Goal: Task Accomplishment & Management: Complete application form

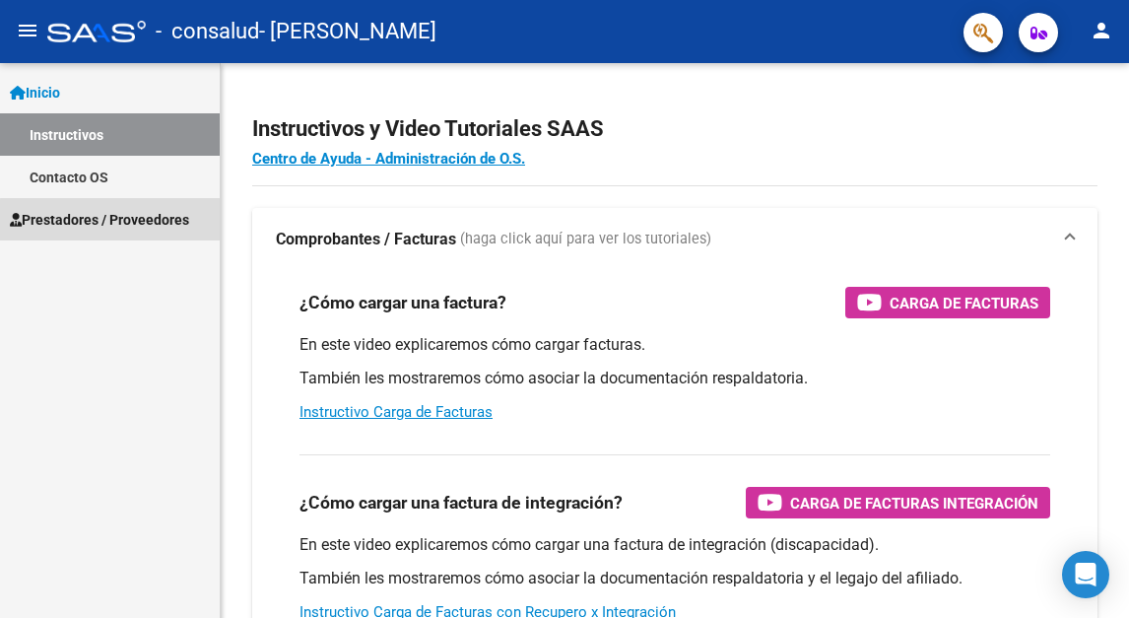
click at [134, 222] on span "Prestadores / Proveedores" at bounding box center [99, 220] width 179 height 22
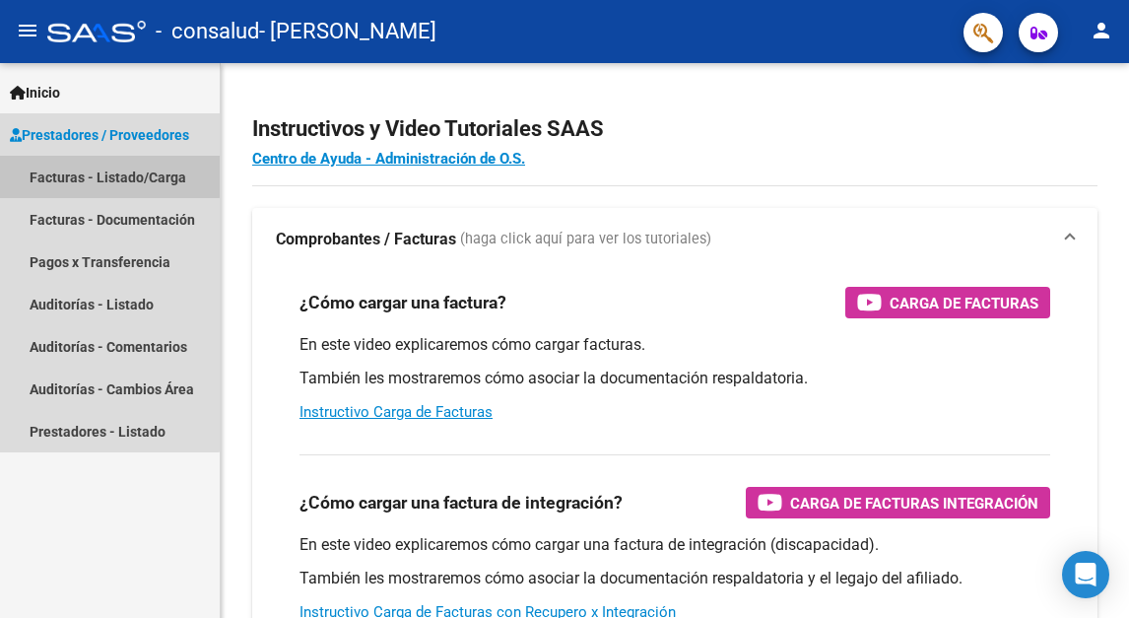
click at [74, 174] on link "Facturas - Listado/Carga" at bounding box center [110, 177] width 220 height 42
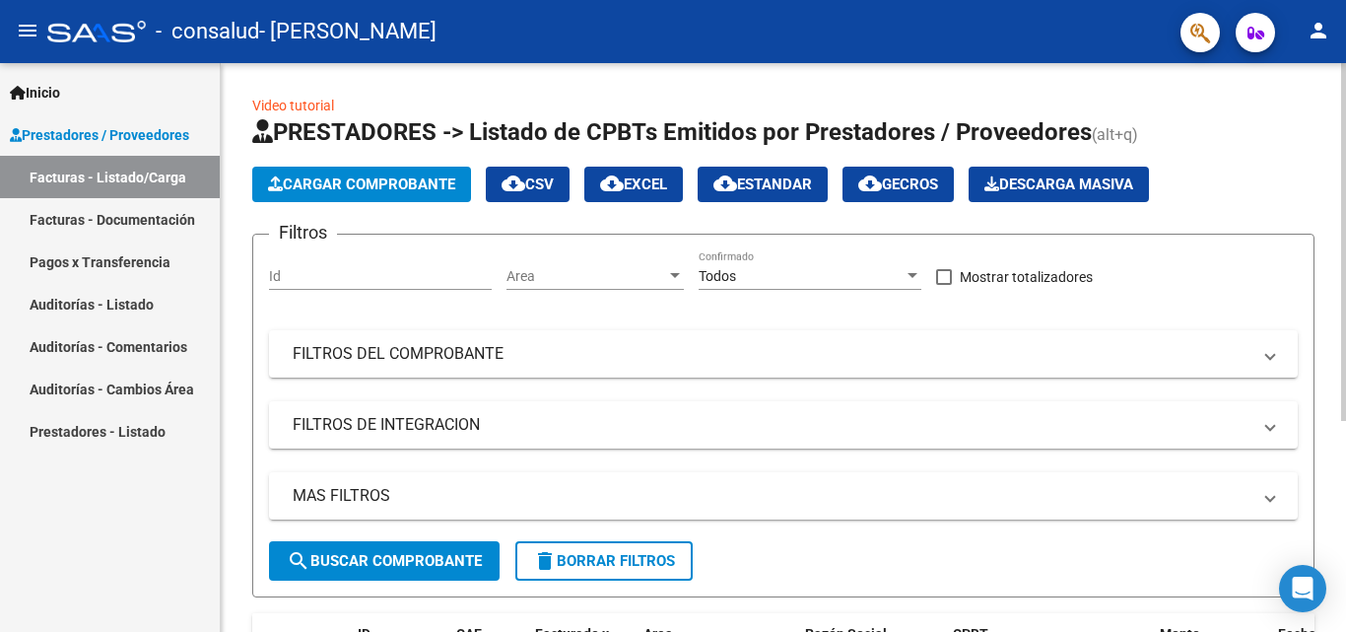
click at [409, 188] on span "Cargar Comprobante" at bounding box center [361, 184] width 187 height 18
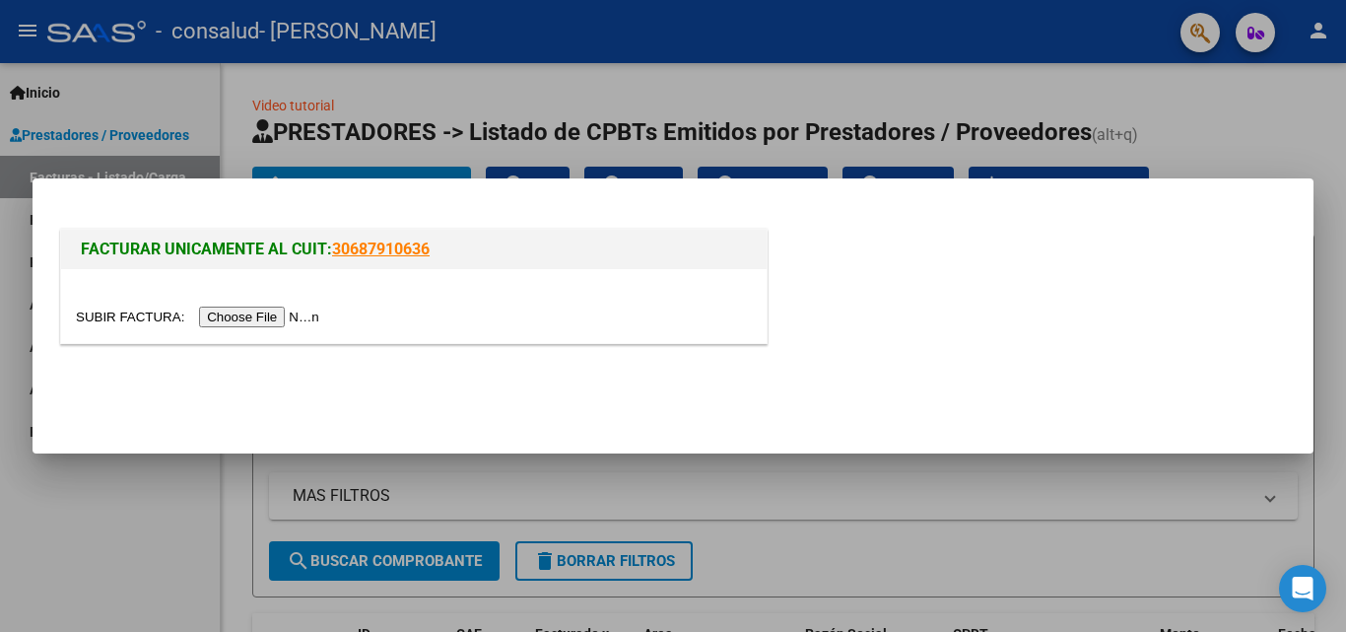
click at [267, 314] on input "file" at bounding box center [200, 316] width 249 height 21
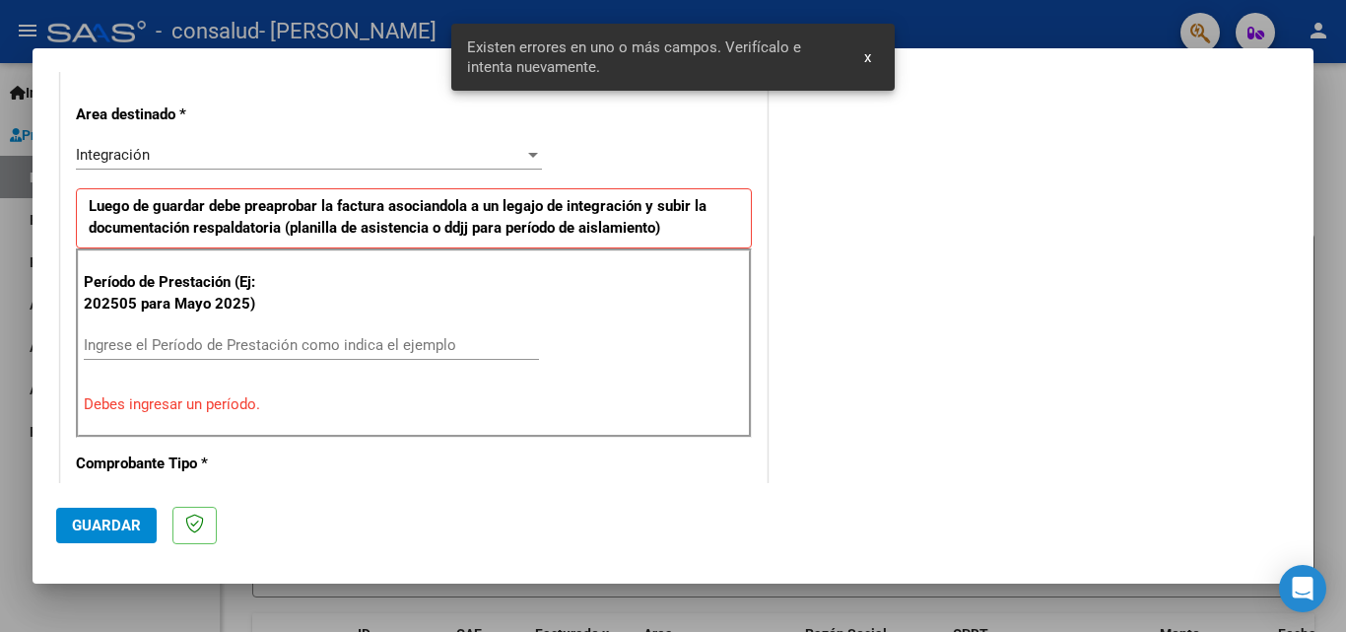
scroll to position [444, 0]
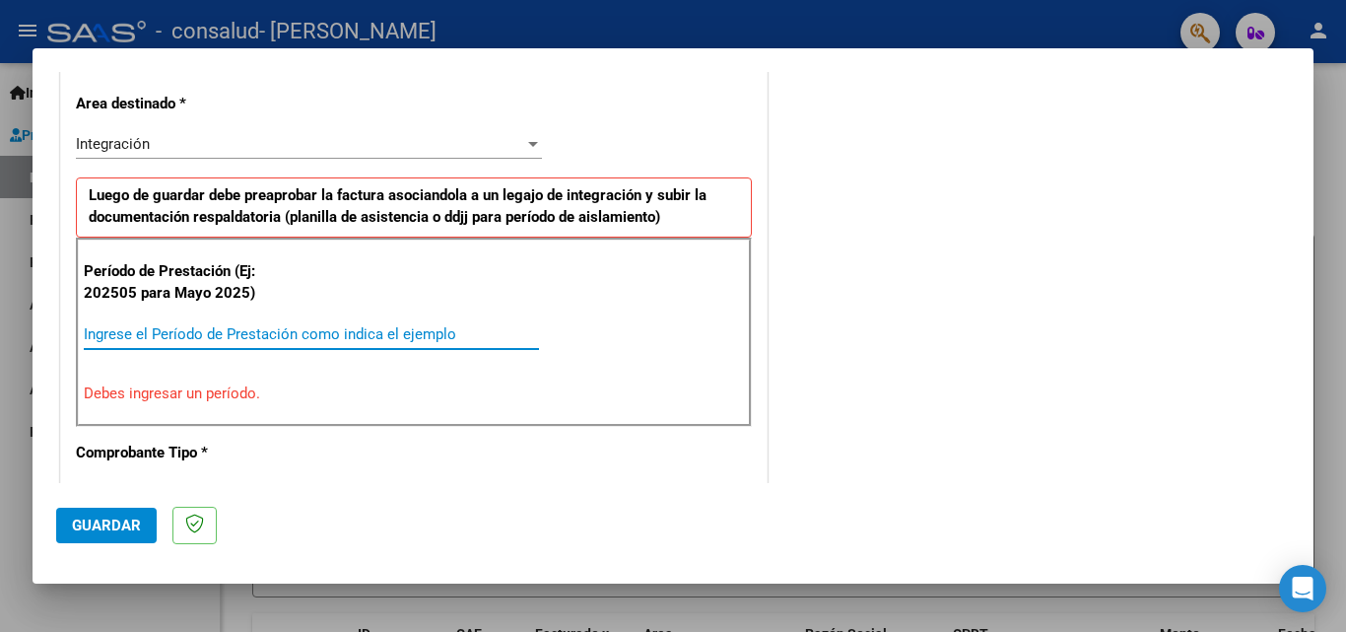
click at [280, 339] on input "Ingrese el Período de Prestación como indica el ejemplo" at bounding box center [311, 334] width 455 height 18
click at [113, 332] on input "2020508" at bounding box center [311, 334] width 455 height 18
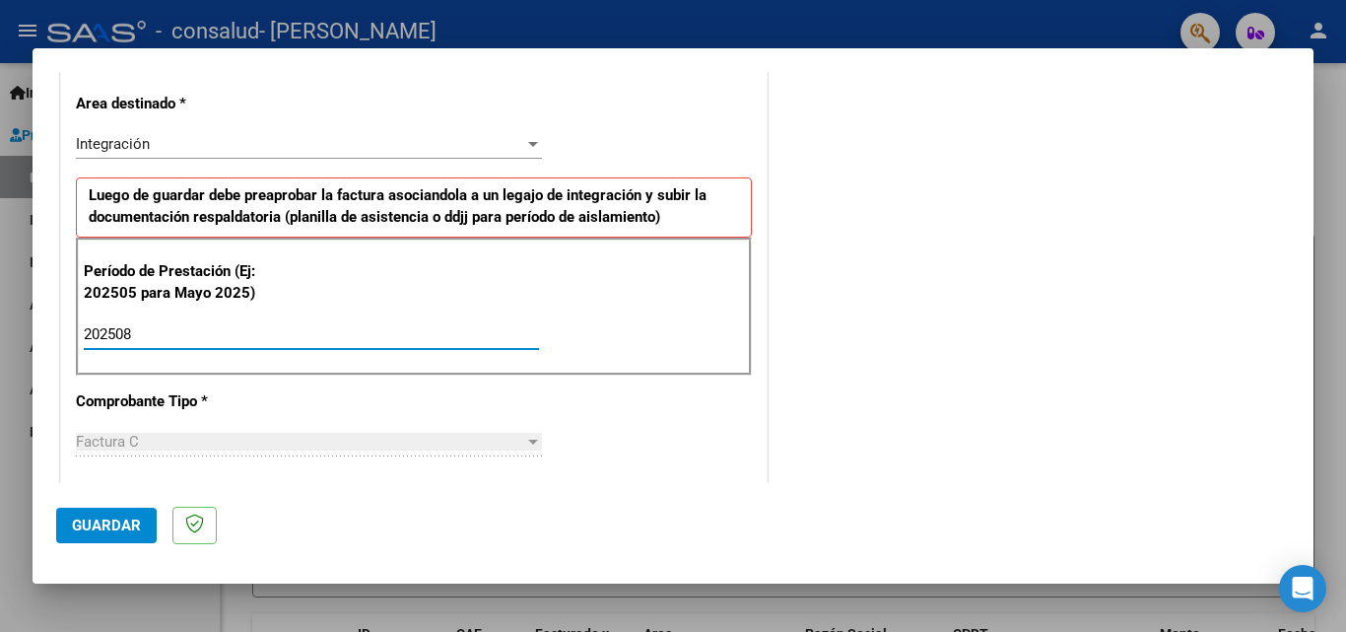
type input "202508"
click at [343, 441] on div "Factura C" at bounding box center [300, 442] width 448 height 18
click at [528, 439] on div at bounding box center [533, 441] width 10 height 5
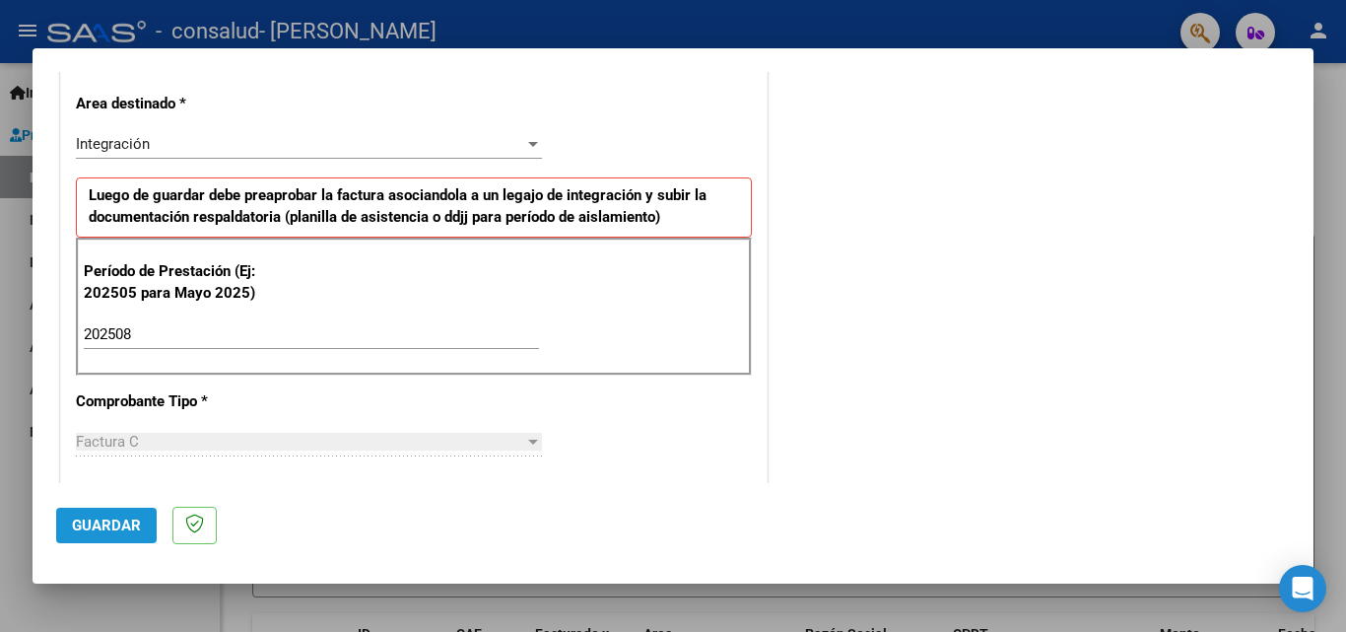
click at [133, 522] on span "Guardar" at bounding box center [106, 525] width 69 height 18
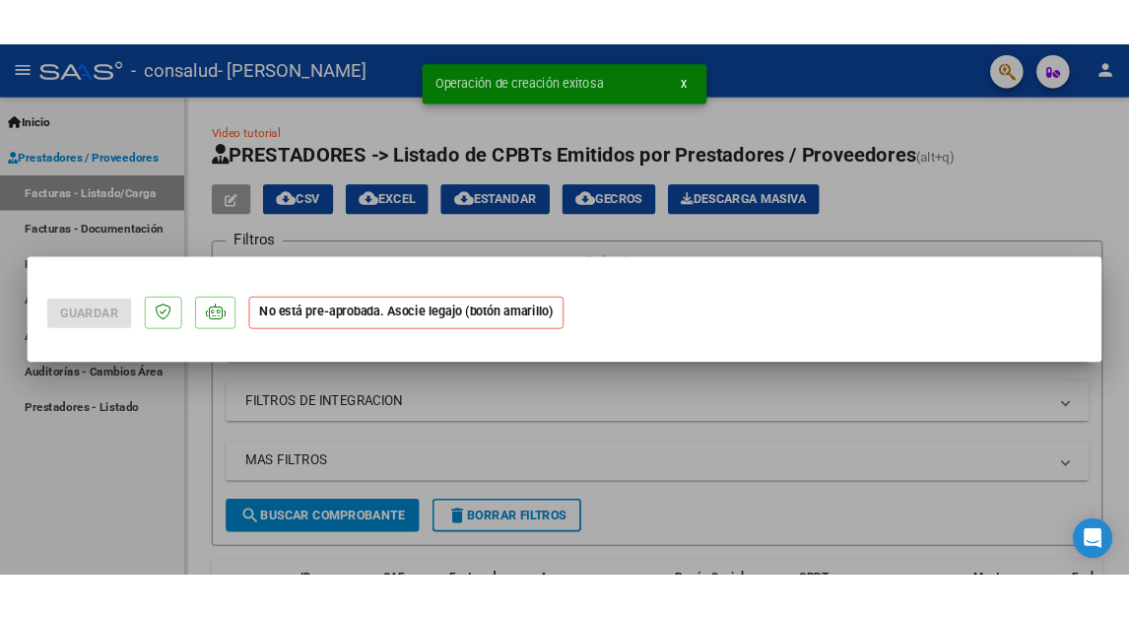
scroll to position [0, 0]
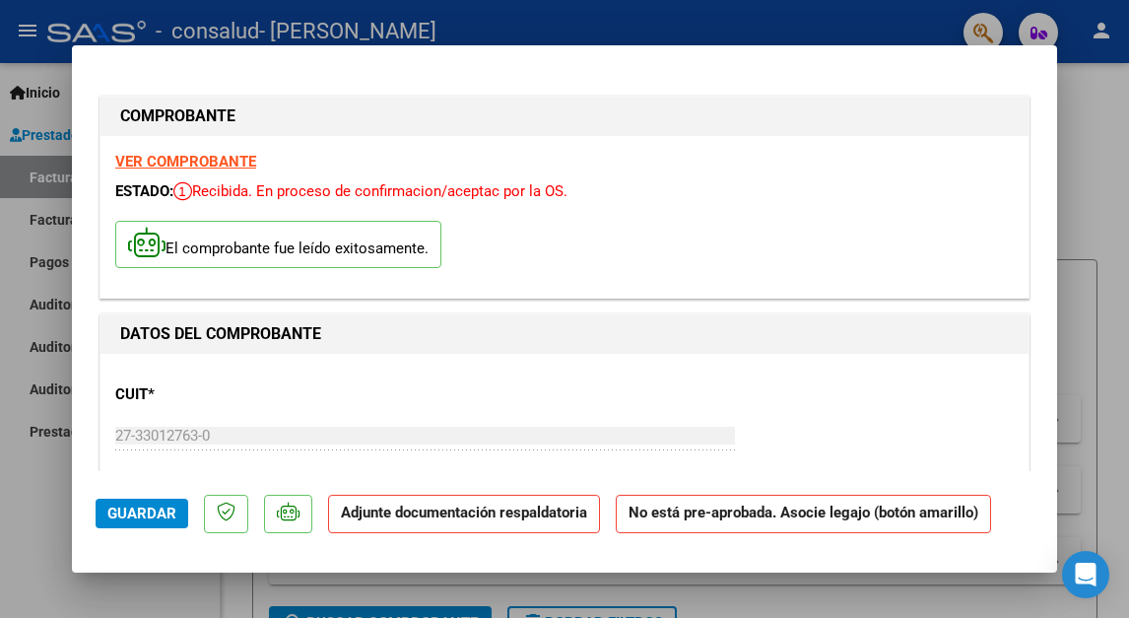
click at [385, 513] on strong "Adjunte documentación respaldatoria" at bounding box center [464, 512] width 246 height 18
click at [156, 514] on span "Guardar" at bounding box center [141, 513] width 69 height 18
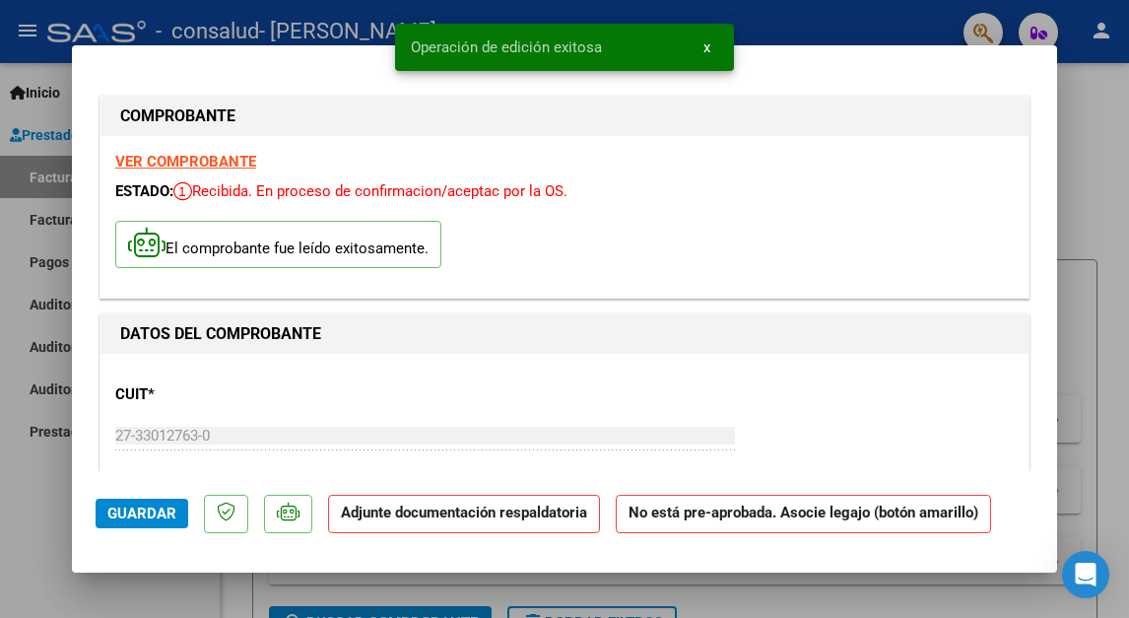
click at [389, 518] on strong "Adjunte documentación respaldatoria" at bounding box center [464, 512] width 246 height 18
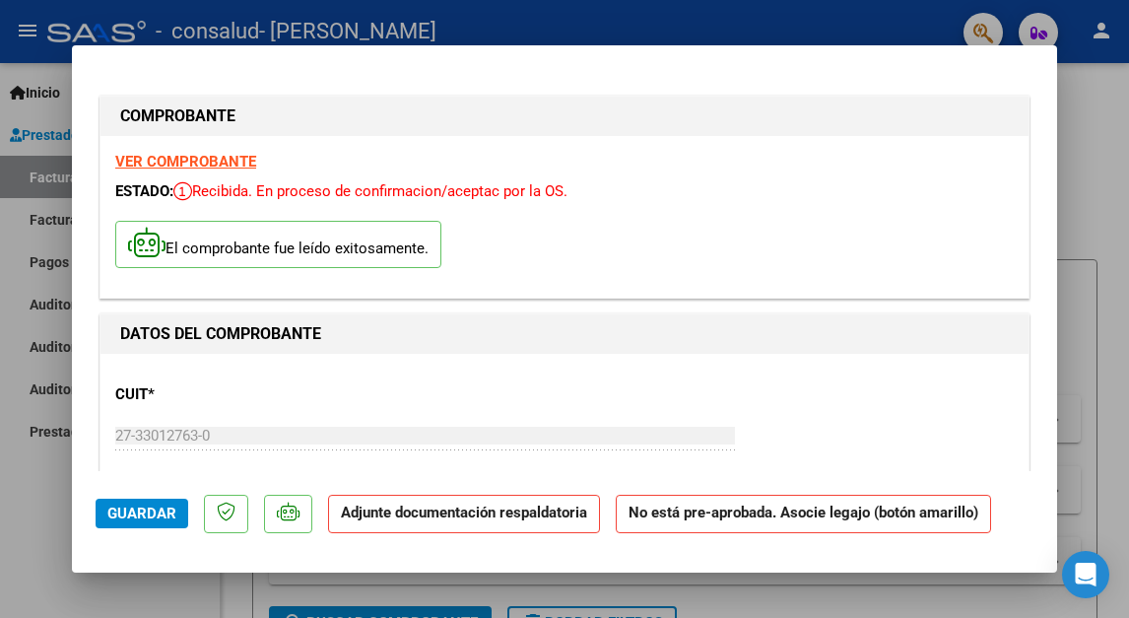
click at [209, 157] on strong "VER COMPROBANTE" at bounding box center [185, 162] width 141 height 18
click at [153, 521] on span "Guardar" at bounding box center [141, 513] width 69 height 18
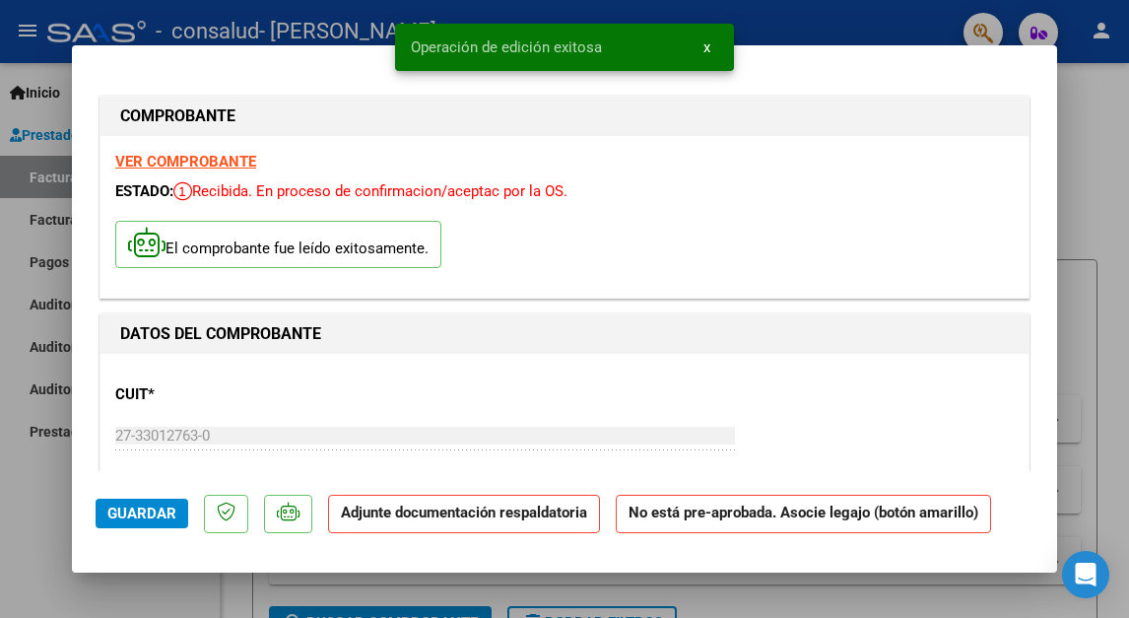
click at [1086, 98] on div at bounding box center [564, 309] width 1129 height 618
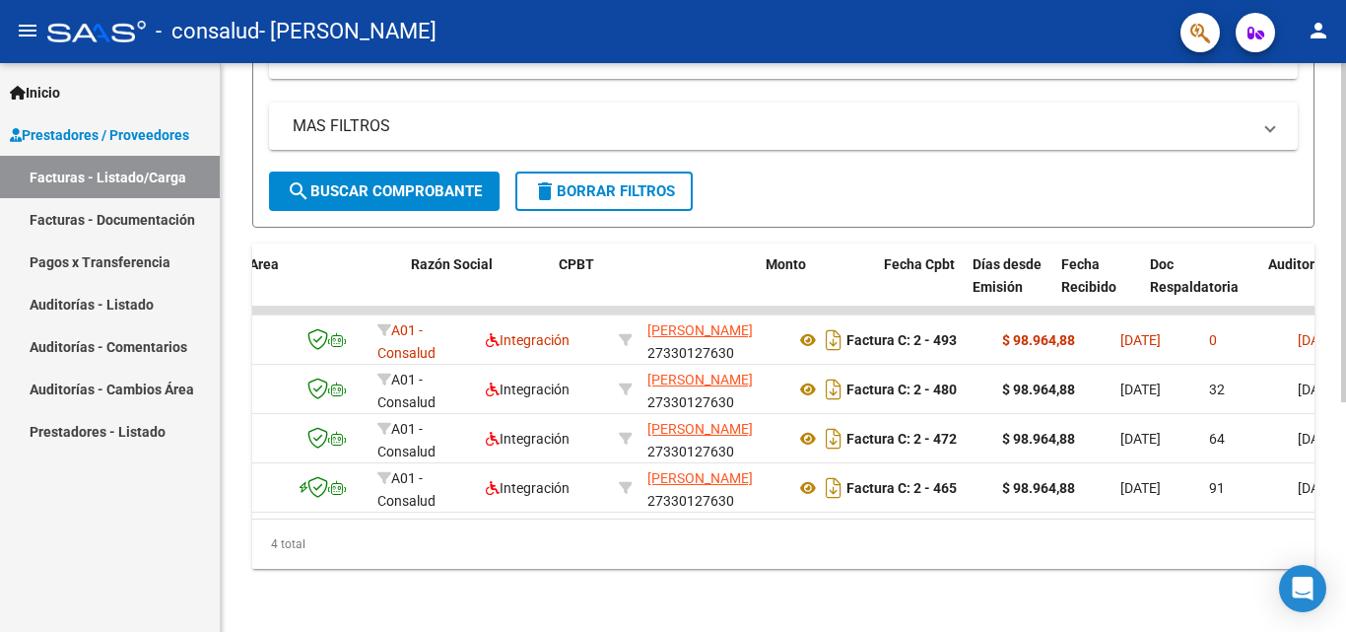
scroll to position [0, 394]
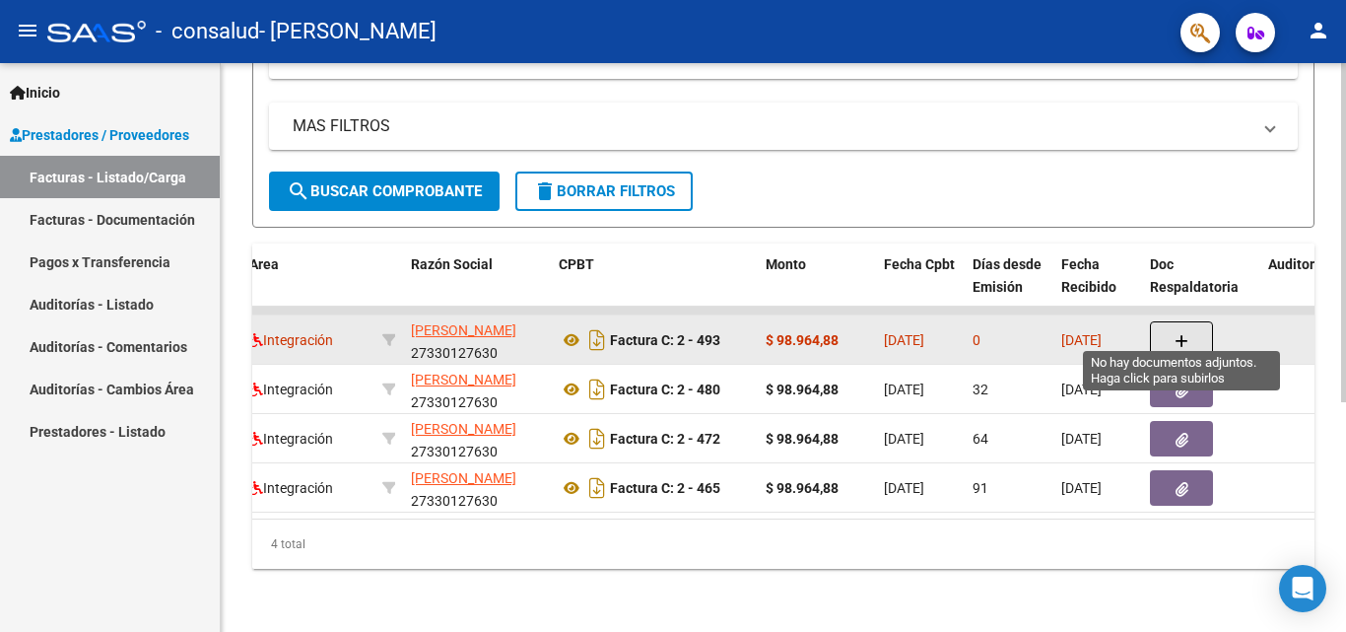
click at [1128, 321] on button "button" at bounding box center [1181, 339] width 63 height 37
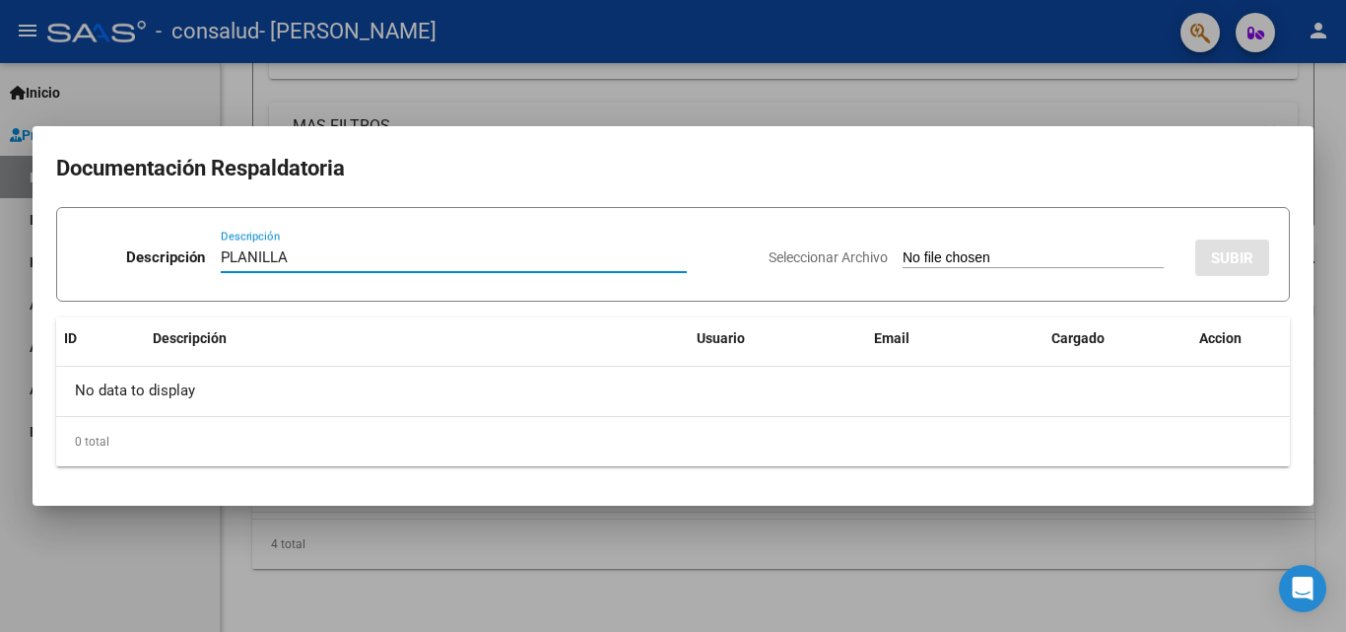
type input "PLANILLA"
click at [1072, 250] on input "Seleccionar Archivo" at bounding box center [1033, 258] width 261 height 19
type input "C:\fakepath\Planilla [PERSON_NAME] [DATE].pdf"
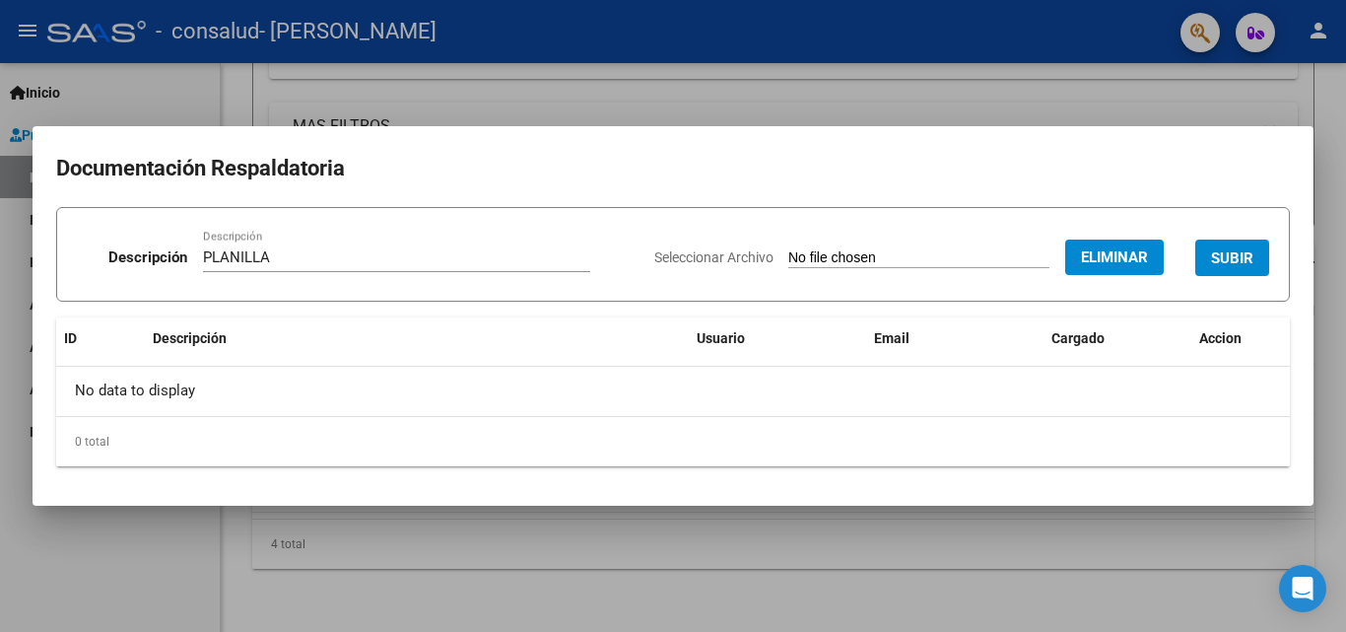
click at [1128, 260] on span "SUBIR" at bounding box center [1232, 258] width 42 height 18
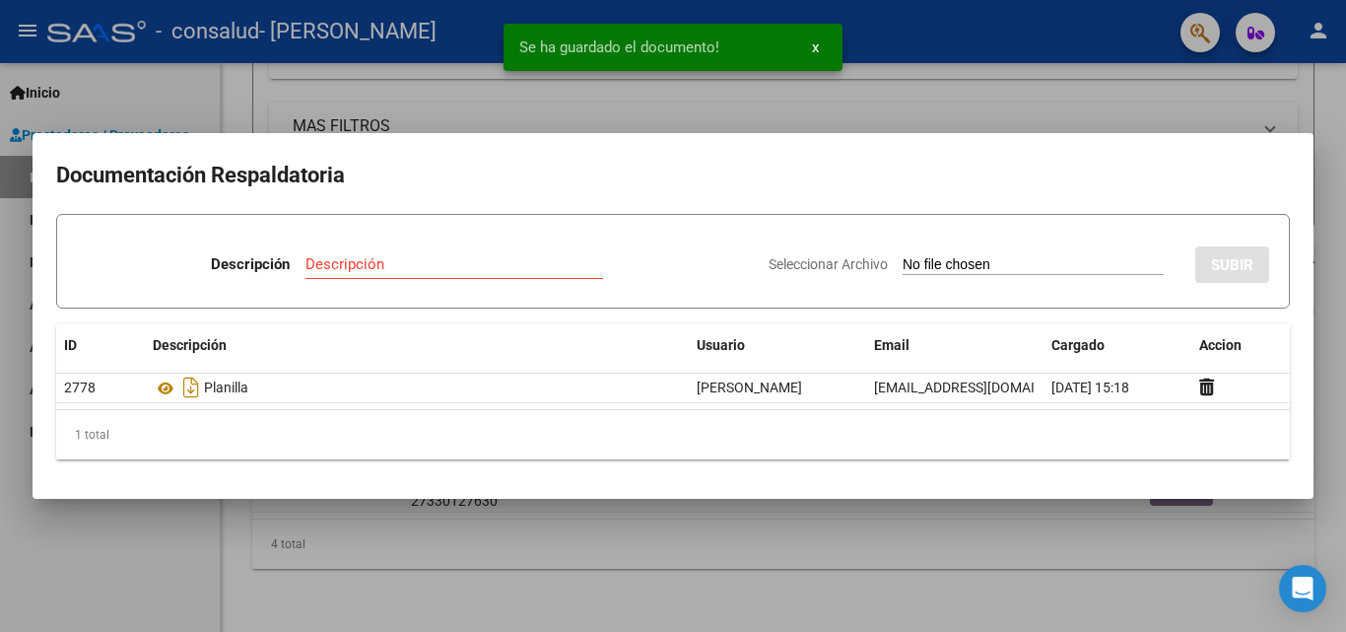
click at [1128, 110] on div at bounding box center [673, 316] width 1346 height 632
